Goal: Task Accomplishment & Management: Manage account settings

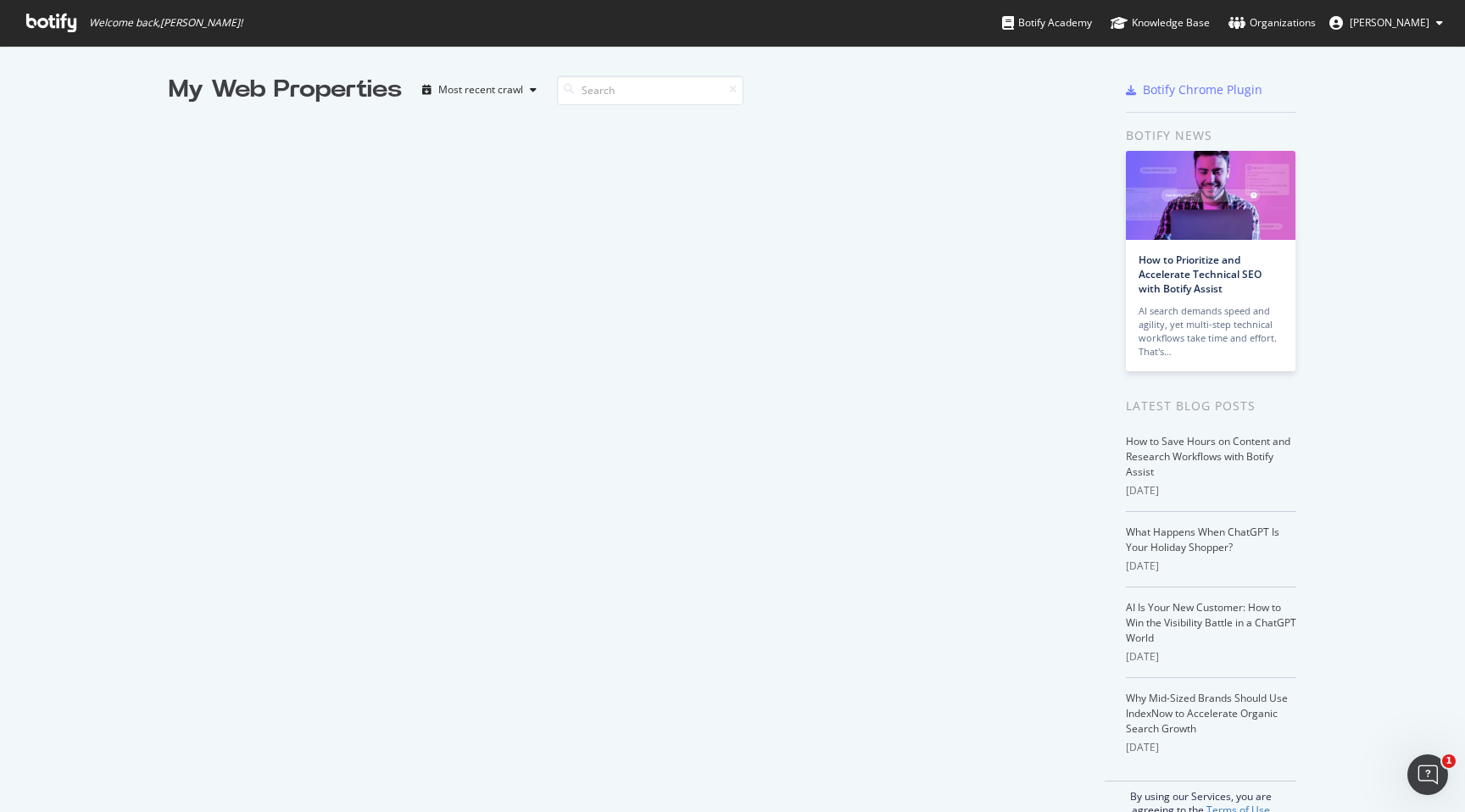
click at [66, 17] on icon at bounding box center [51, 23] width 50 height 18
click at [355, 92] on div "My Web Properties" at bounding box center [285, 89] width 233 height 34
click at [493, 89] on div "Most recent crawl" at bounding box center [480, 89] width 84 height 10
click at [492, 116] on div "Most recent crawl" at bounding box center [503, 118] width 89 height 15
click at [59, 21] on icon at bounding box center [51, 23] width 50 height 18
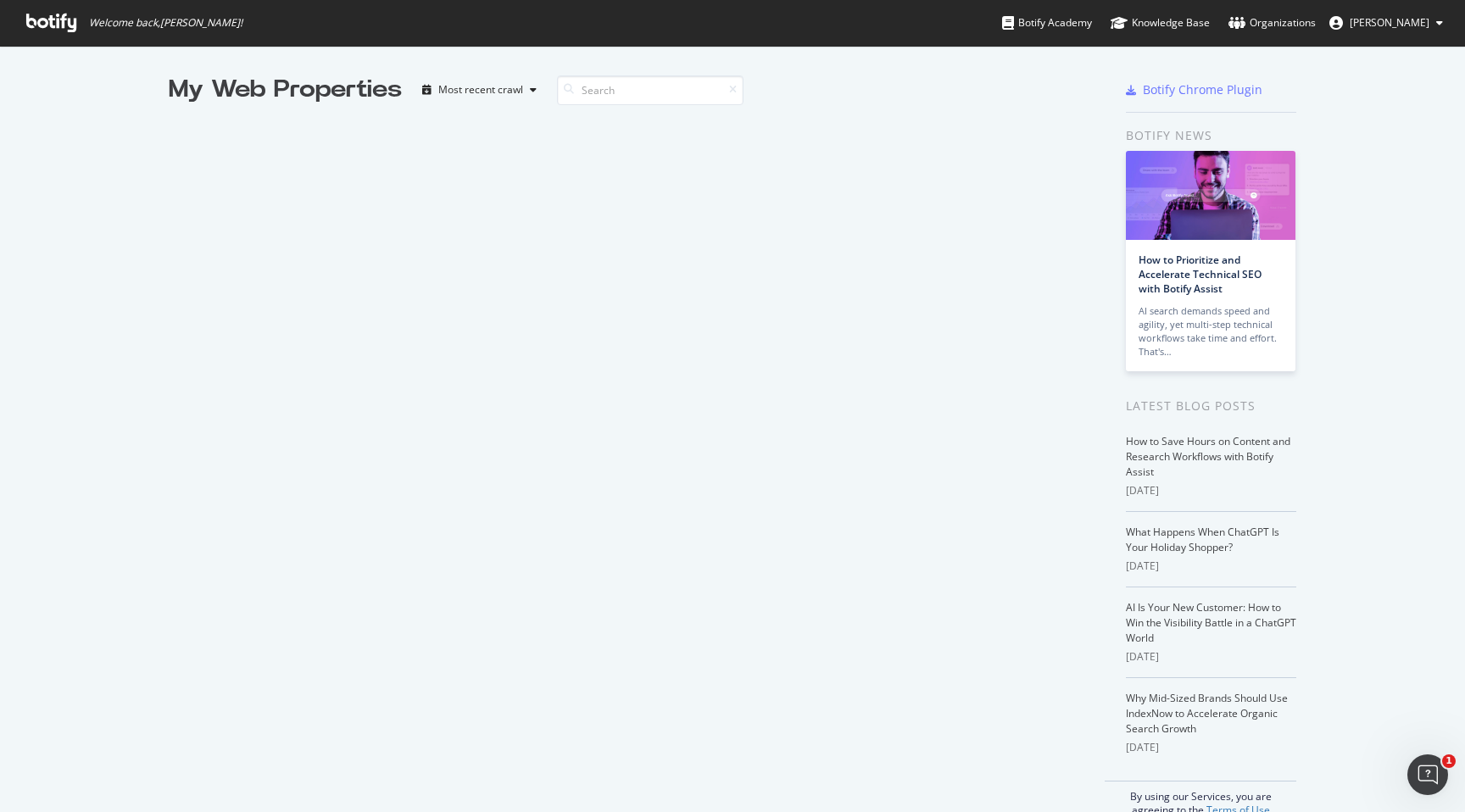
click at [1354, 21] on span "[PERSON_NAME]" at bounding box center [1389, 23] width 80 height 15
click at [56, 28] on icon at bounding box center [51, 23] width 50 height 18
click at [503, 91] on div "Most recent crawl" at bounding box center [480, 89] width 84 height 10
click at [1036, 19] on div "Botify Academy" at bounding box center [1046, 23] width 90 height 17
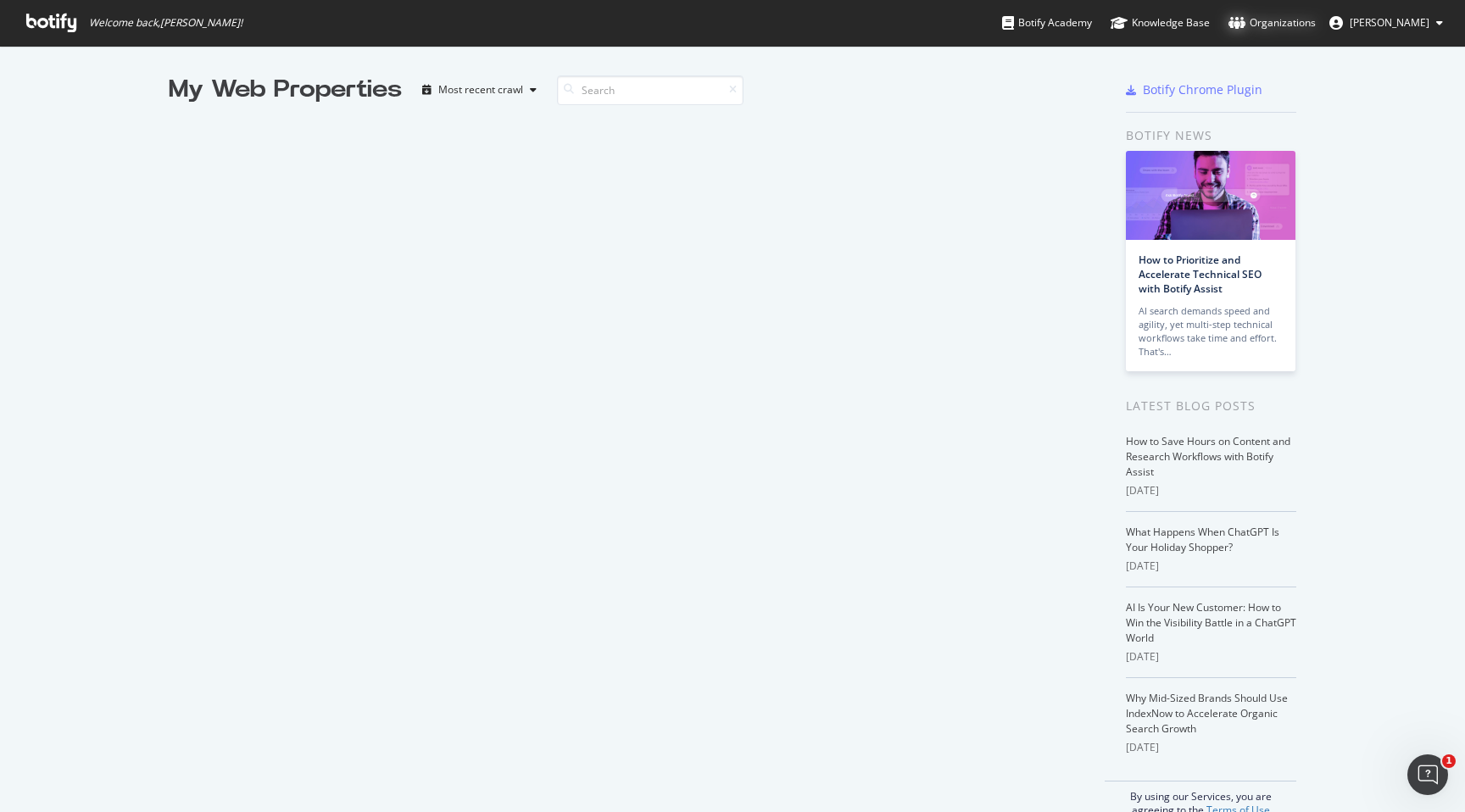
click at [1254, 18] on div "Organizations" at bounding box center [1271, 23] width 87 height 17
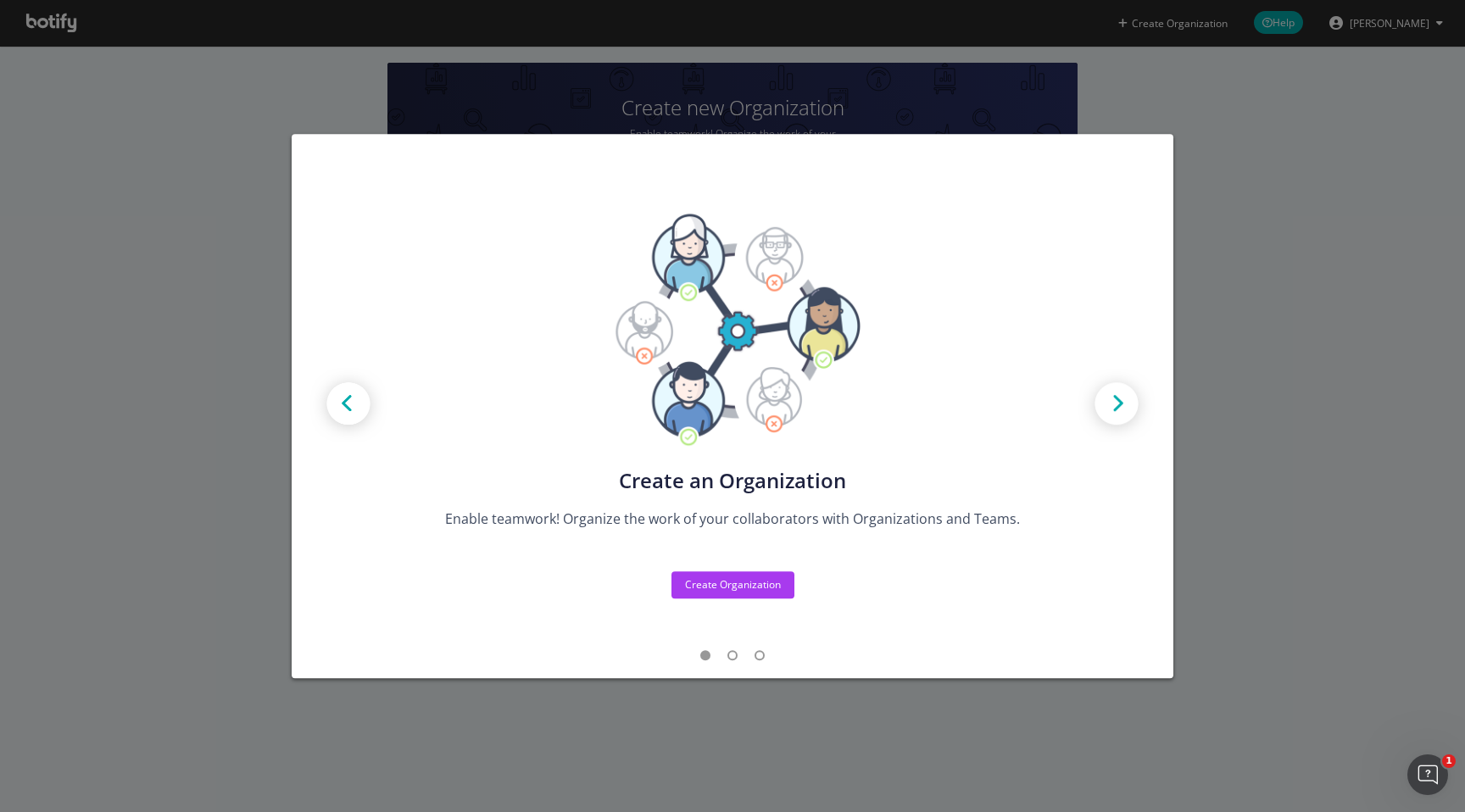
click at [1239, 273] on div "Create new Projects for your Teams Create the exact model that matches your Org…" at bounding box center [732, 406] width 1465 height 812
